Goal: Download file/media

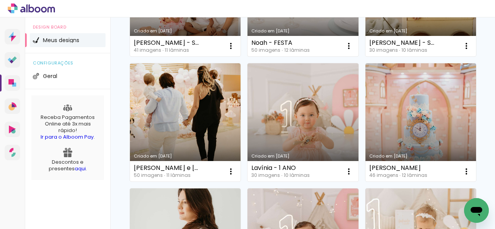
scroll to position [271, 0]
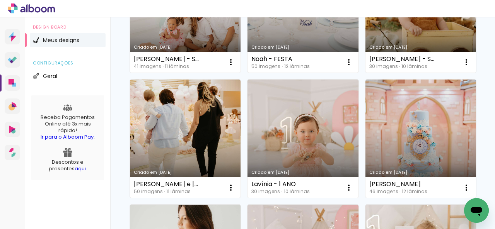
click at [247, 73] on link "Criado em [DATE]" at bounding box center [302, 13] width 111 height 119
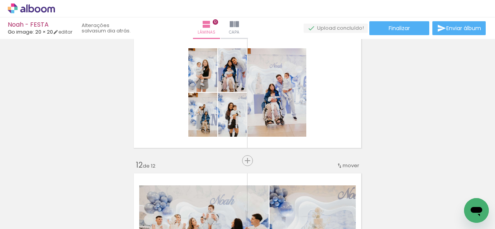
scroll to position [1396, 0]
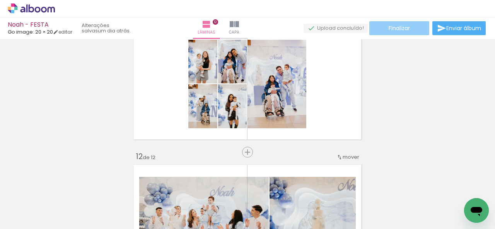
click at [388, 27] on span "Finalizar" at bounding box center [398, 28] width 21 height 5
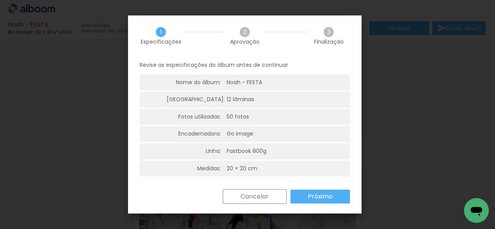
click at [0, 0] on slot "Próximo" at bounding box center [0, 0] width 0 height 0
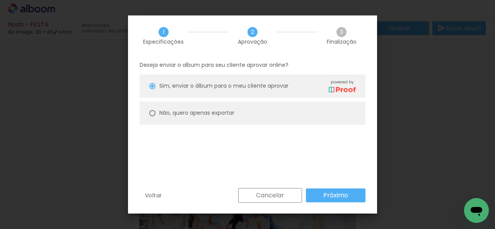
click at [261, 121] on paper-radio-button "Não, quero apenas exportar" at bounding box center [253, 113] width 226 height 23
type paper-radio-button "on"
click at [0, 0] on slot "Próximo" at bounding box center [0, 0] width 0 height 0
type input "Alta, 300 DPI"
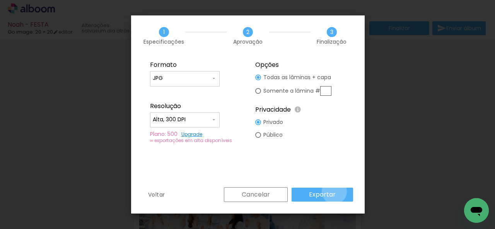
click at [335, 191] on paper-button "Exportar" at bounding box center [321, 195] width 61 height 14
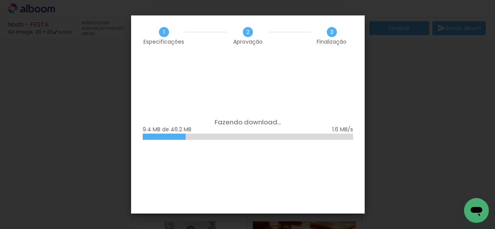
scroll to position [1396, 0]
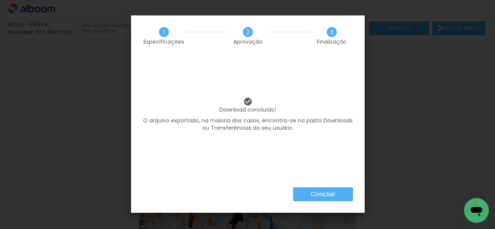
click at [0, 0] on slot "Concluir" at bounding box center [0, 0] width 0 height 0
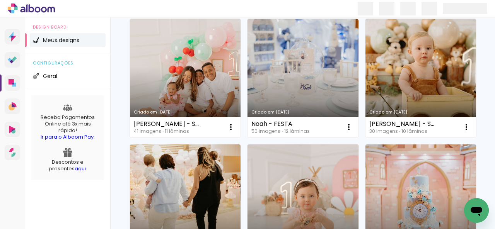
scroll to position [193, 0]
